Goal: Task Accomplishment & Management: Manage account settings

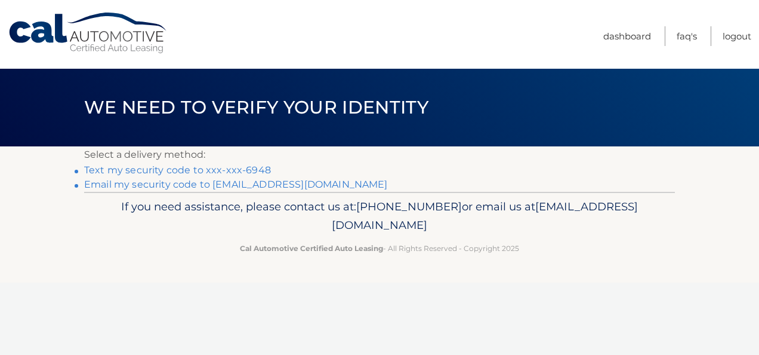
click at [213, 168] on link "Text my security code to xxx-xxx-6948" at bounding box center [177, 169] width 187 height 11
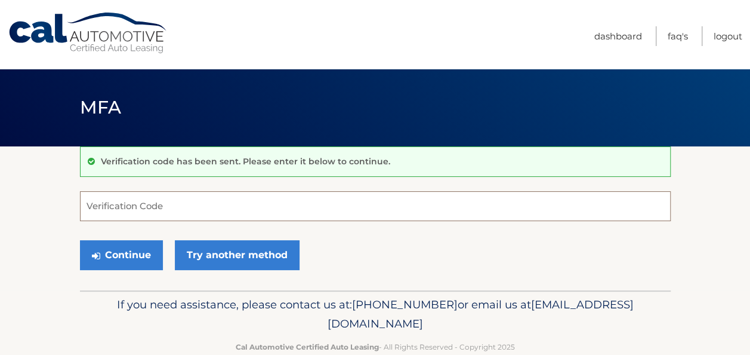
click at [134, 214] on input "Verification Code" at bounding box center [375, 206] width 591 height 30
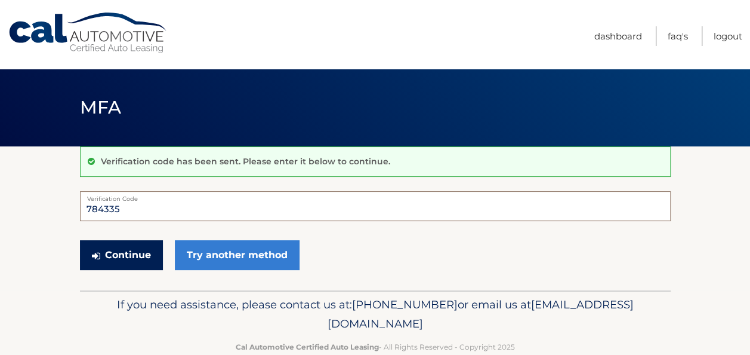
type input "784335"
click at [122, 257] on button "Continue" at bounding box center [121, 255] width 83 height 30
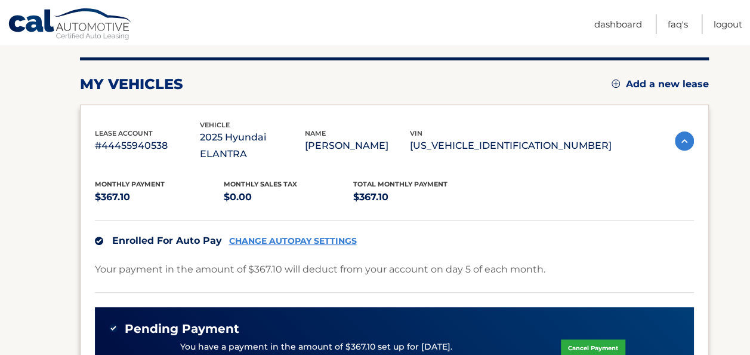
scroll to position [159, 0]
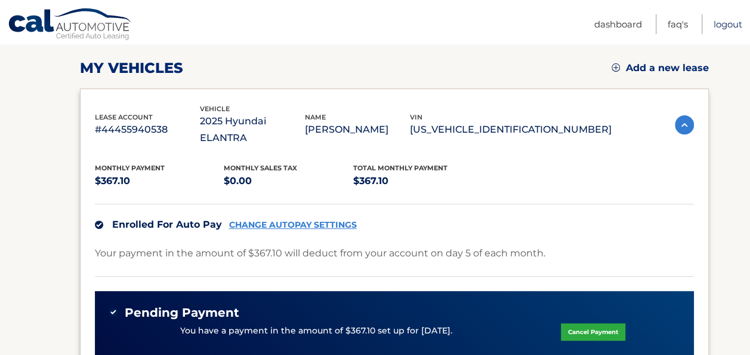
click at [728, 22] on link "Logout" at bounding box center [728, 24] width 29 height 20
